Goal: Communication & Community: Connect with others

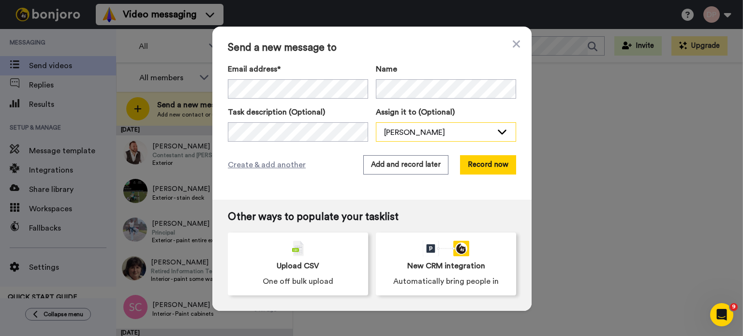
click at [437, 133] on div "[PERSON_NAME]" at bounding box center [438, 133] width 108 height 12
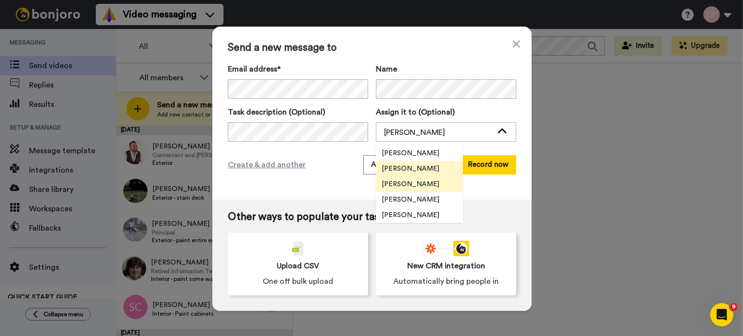
click at [416, 185] on span "[PERSON_NAME]" at bounding box center [410, 184] width 69 height 10
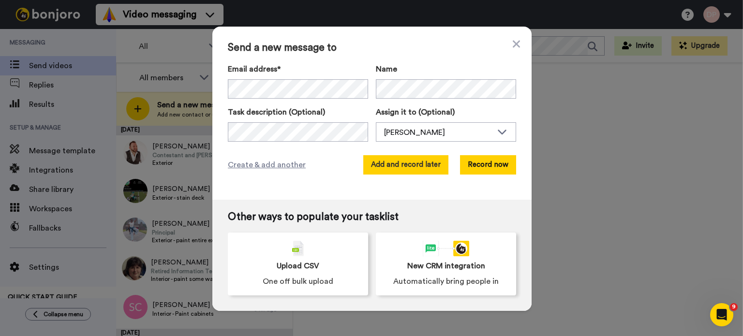
click at [404, 162] on button "Add and record later" at bounding box center [405, 164] width 85 height 19
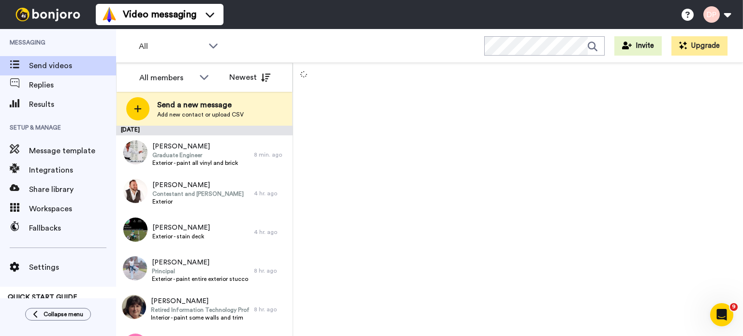
click at [197, 107] on span "Send a new message" at bounding box center [200, 105] width 87 height 12
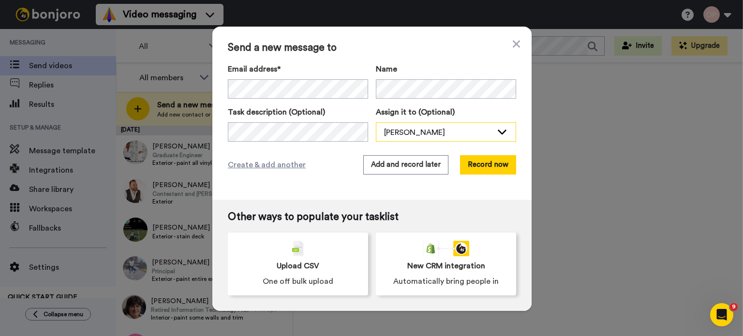
click at [398, 135] on div "[PERSON_NAME]" at bounding box center [438, 133] width 108 height 12
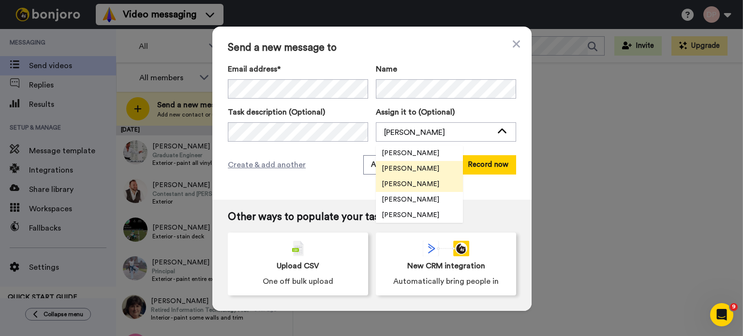
click at [418, 186] on span "[PERSON_NAME]" at bounding box center [410, 184] width 69 height 10
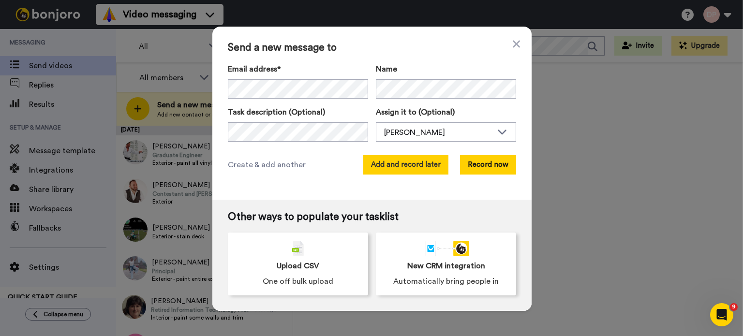
click at [406, 165] on button "Add and record later" at bounding box center [405, 164] width 85 height 19
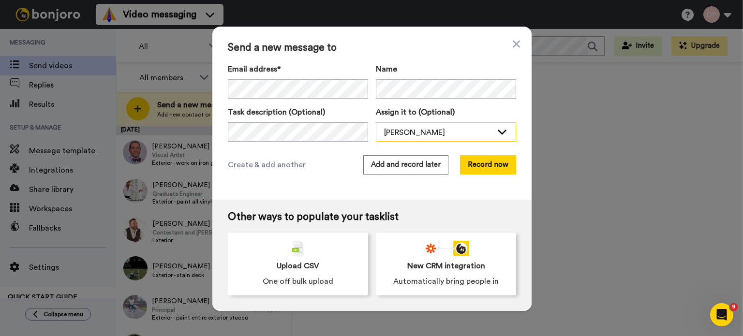
click at [398, 127] on div "[PERSON_NAME]" at bounding box center [438, 133] width 108 height 12
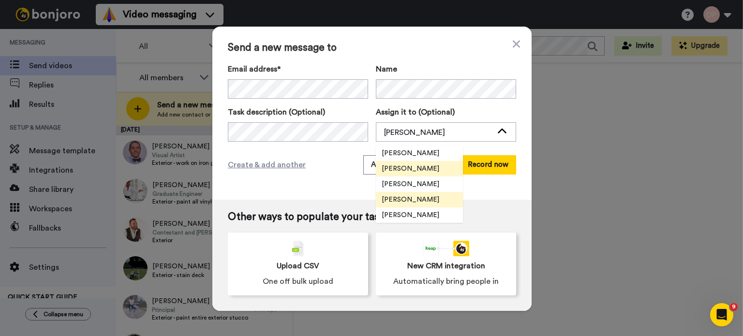
click at [404, 201] on span "[PERSON_NAME]" at bounding box center [410, 200] width 69 height 10
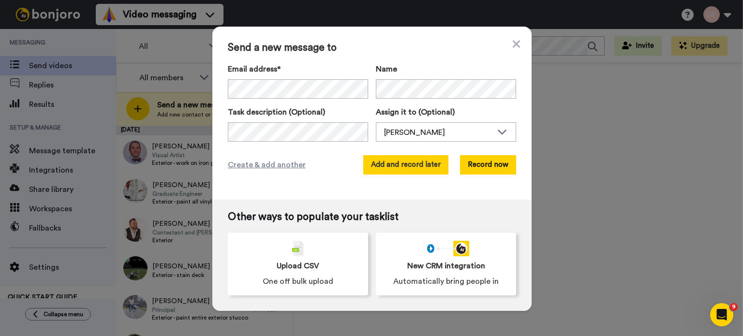
click at [398, 165] on button "Add and record later" at bounding box center [405, 164] width 85 height 19
